Goal: Task Accomplishment & Management: Use online tool/utility

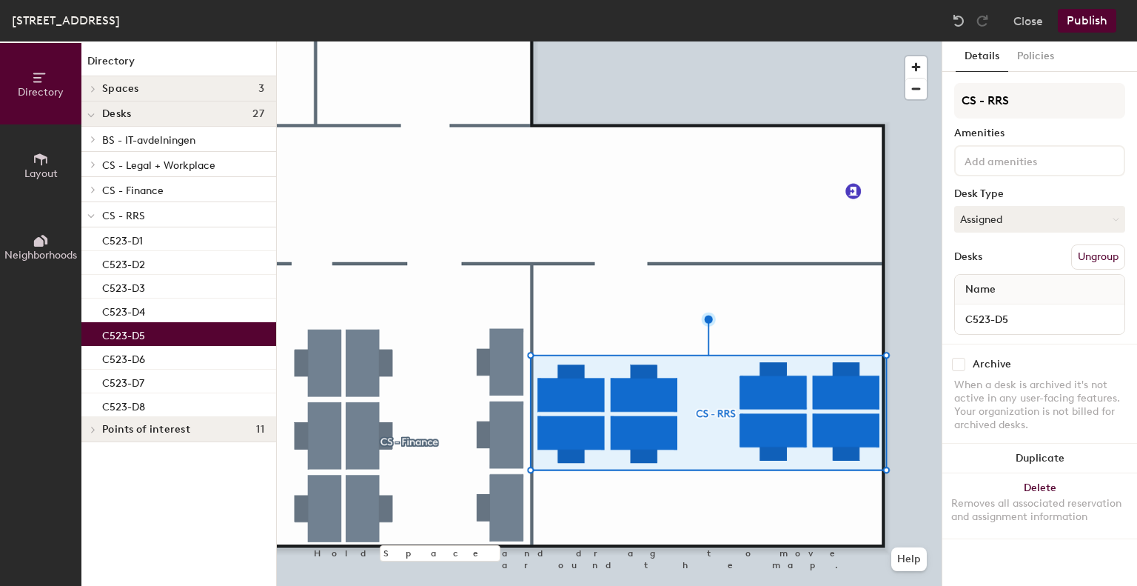
click at [139, 325] on p "C523-D5" at bounding box center [123, 333] width 43 height 17
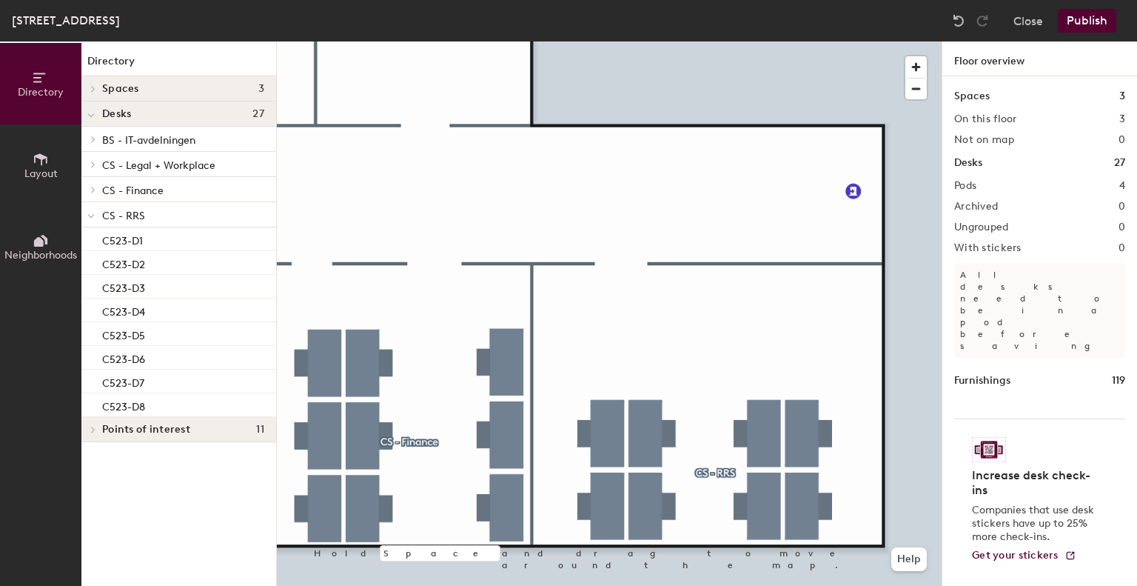
click at [1088, 17] on button "Publish" at bounding box center [1087, 21] width 58 height 24
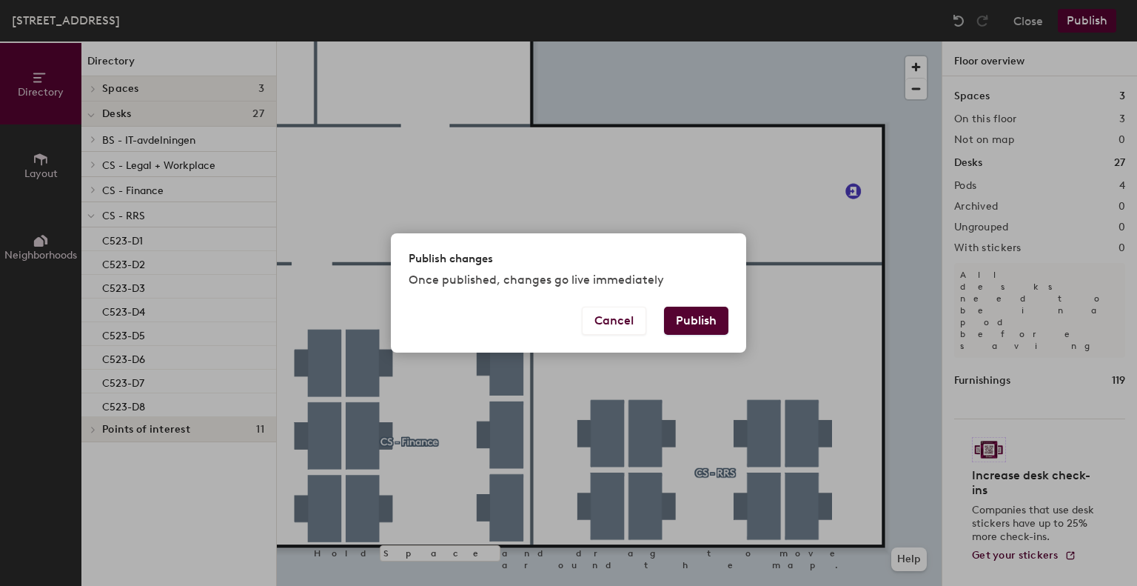
click at [702, 314] on button "Publish" at bounding box center [696, 321] width 64 height 28
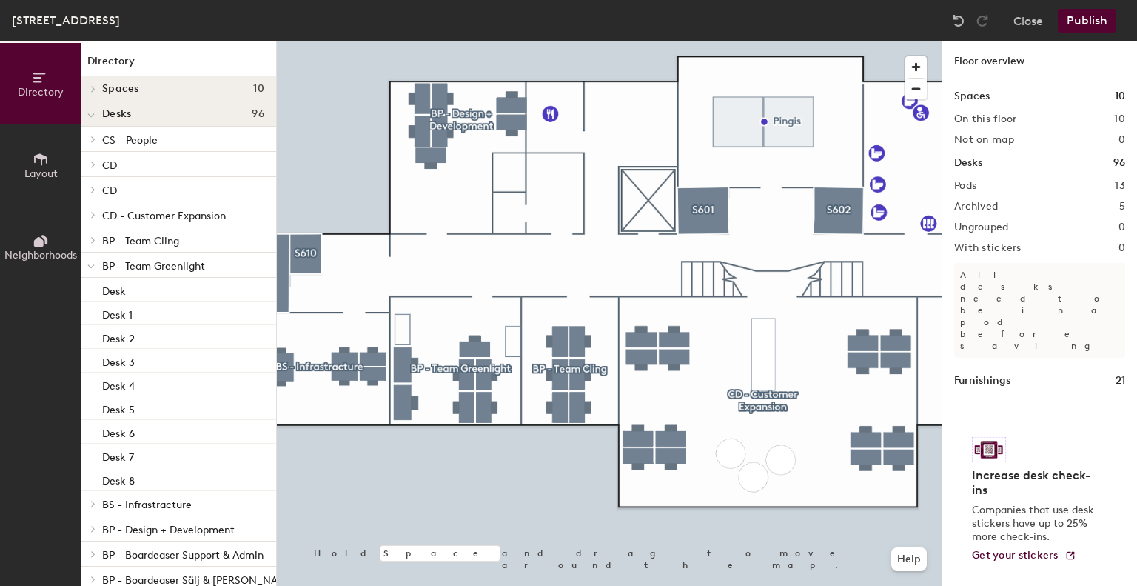
click at [1089, 17] on button "Publish" at bounding box center [1087, 21] width 58 height 24
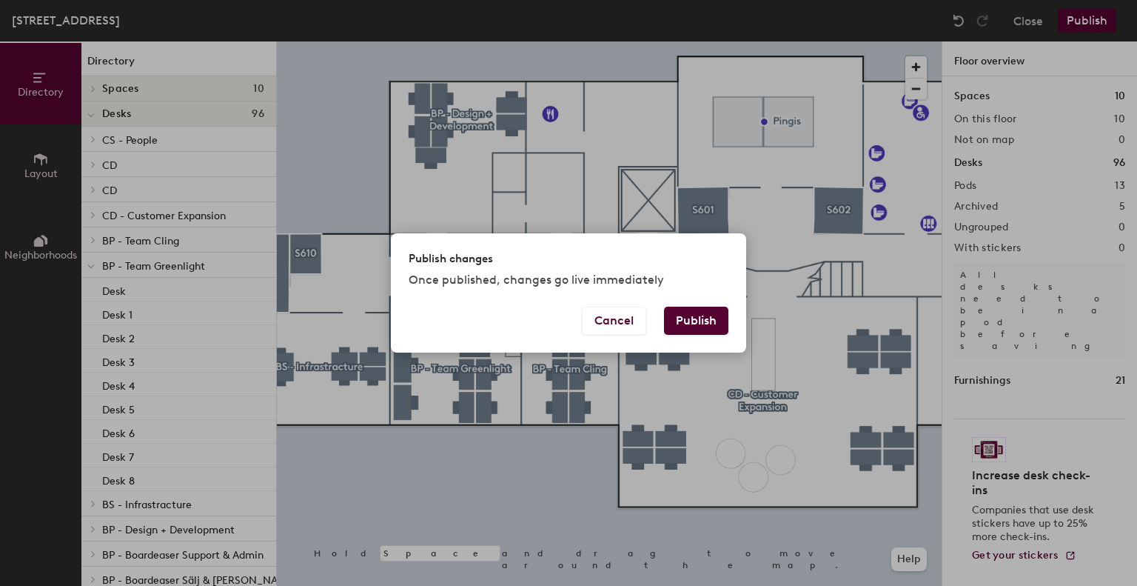
click at [706, 310] on button "Publish" at bounding box center [696, 321] width 64 height 28
